Goal: Navigation & Orientation: Find specific page/section

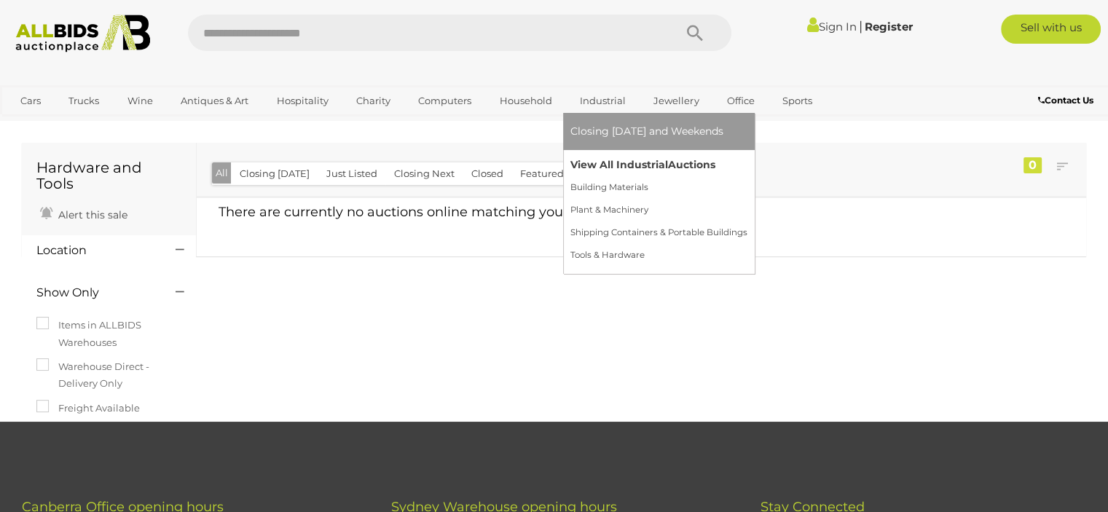
click at [613, 162] on link "View All Industrial Auctions" at bounding box center [658, 165] width 177 height 23
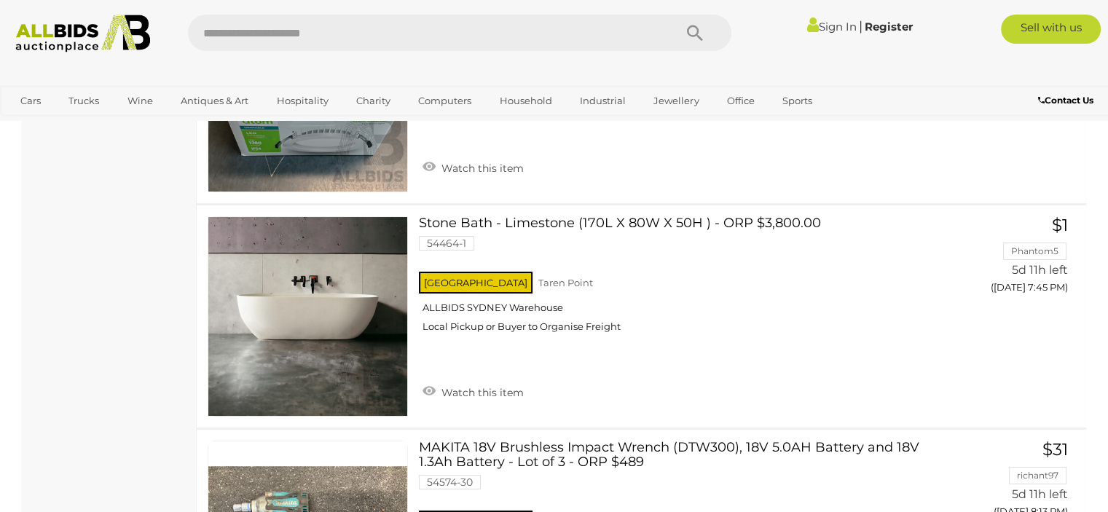
scroll to position [11288, 0]
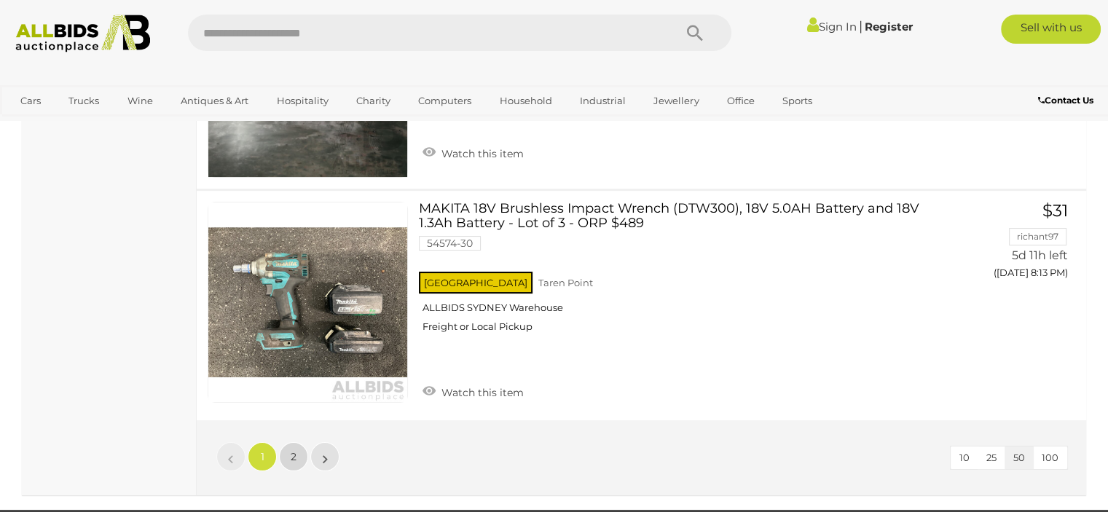
click at [286, 442] on link "2" at bounding box center [293, 456] width 29 height 29
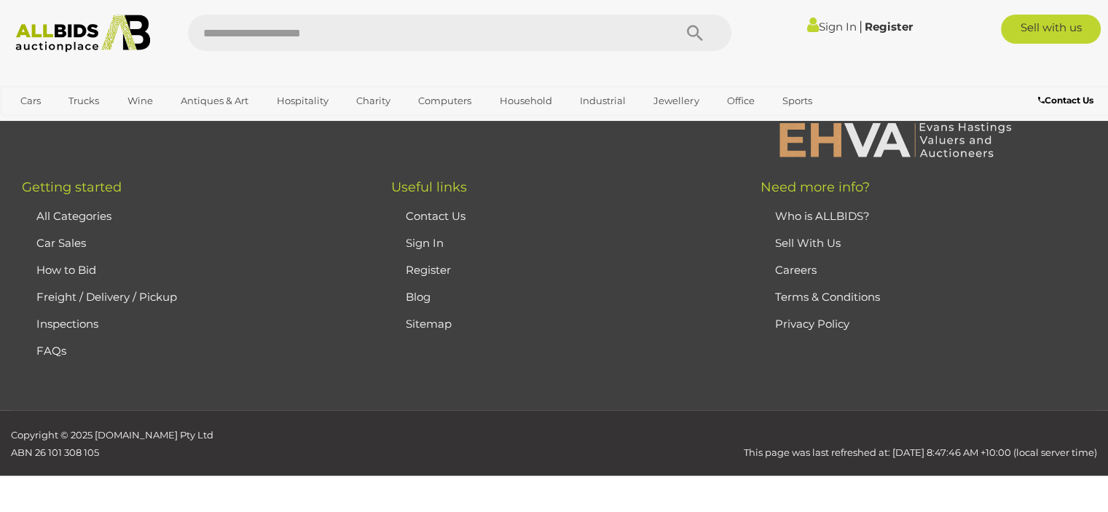
scroll to position [227, 0]
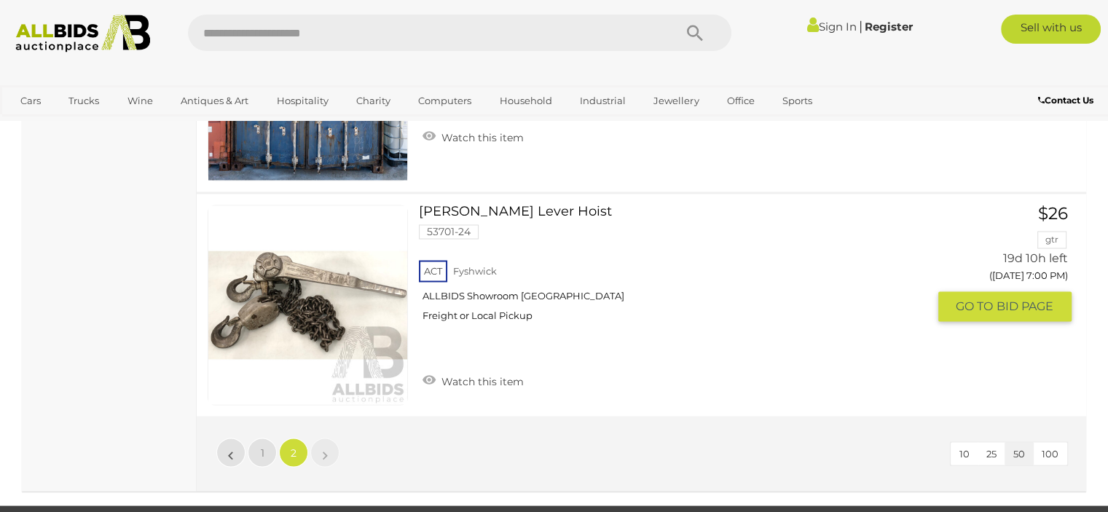
scroll to position [2485, 0]
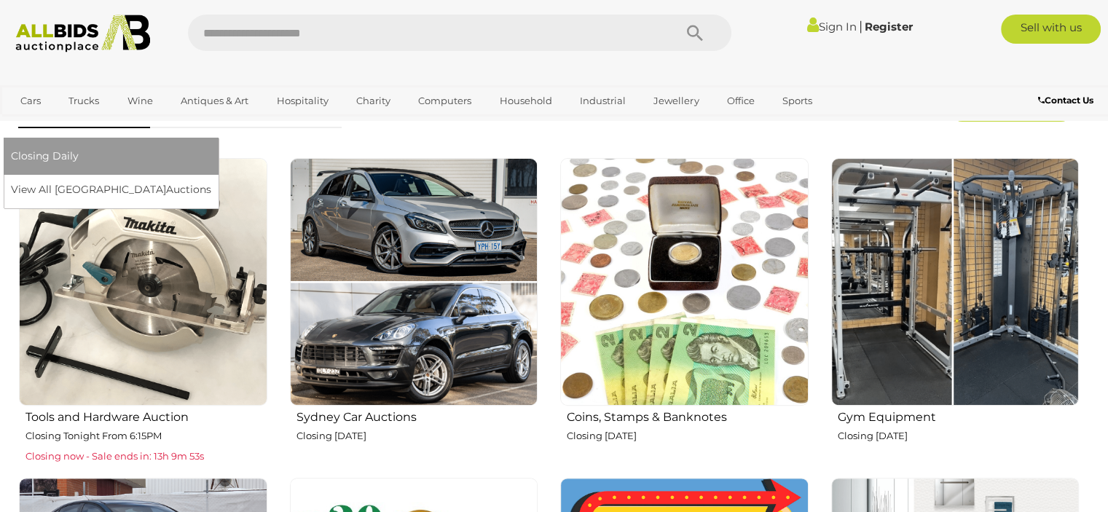
scroll to position [510, 0]
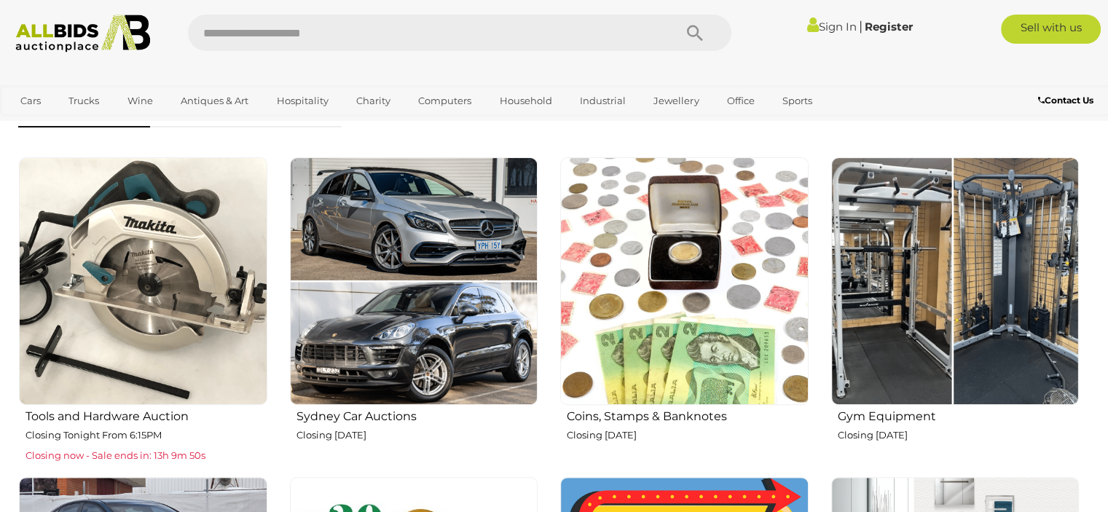
click at [682, 315] on img at bounding box center [684, 281] width 248 height 248
